Goal: Transaction & Acquisition: Book appointment/travel/reservation

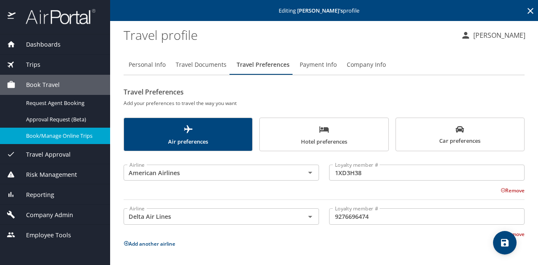
click at [85, 130] on link "Book/Manage Online Trips" at bounding box center [55, 136] width 110 height 16
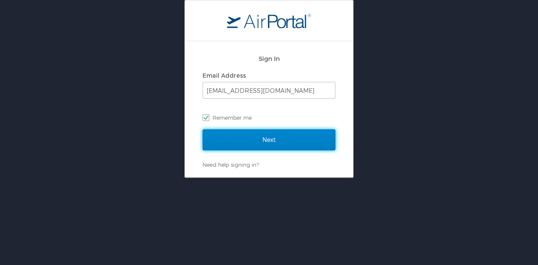
click at [234, 144] on input "Next" at bounding box center [268, 139] width 133 height 21
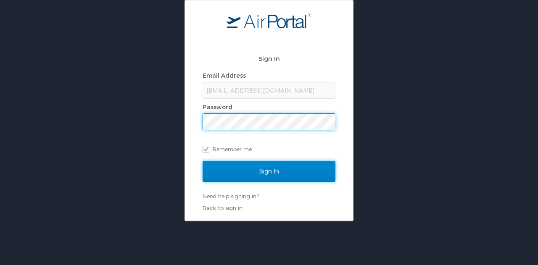
click at [255, 170] on input "Sign In" at bounding box center [268, 171] width 133 height 21
